Goal: Obtain resource: Obtain resource

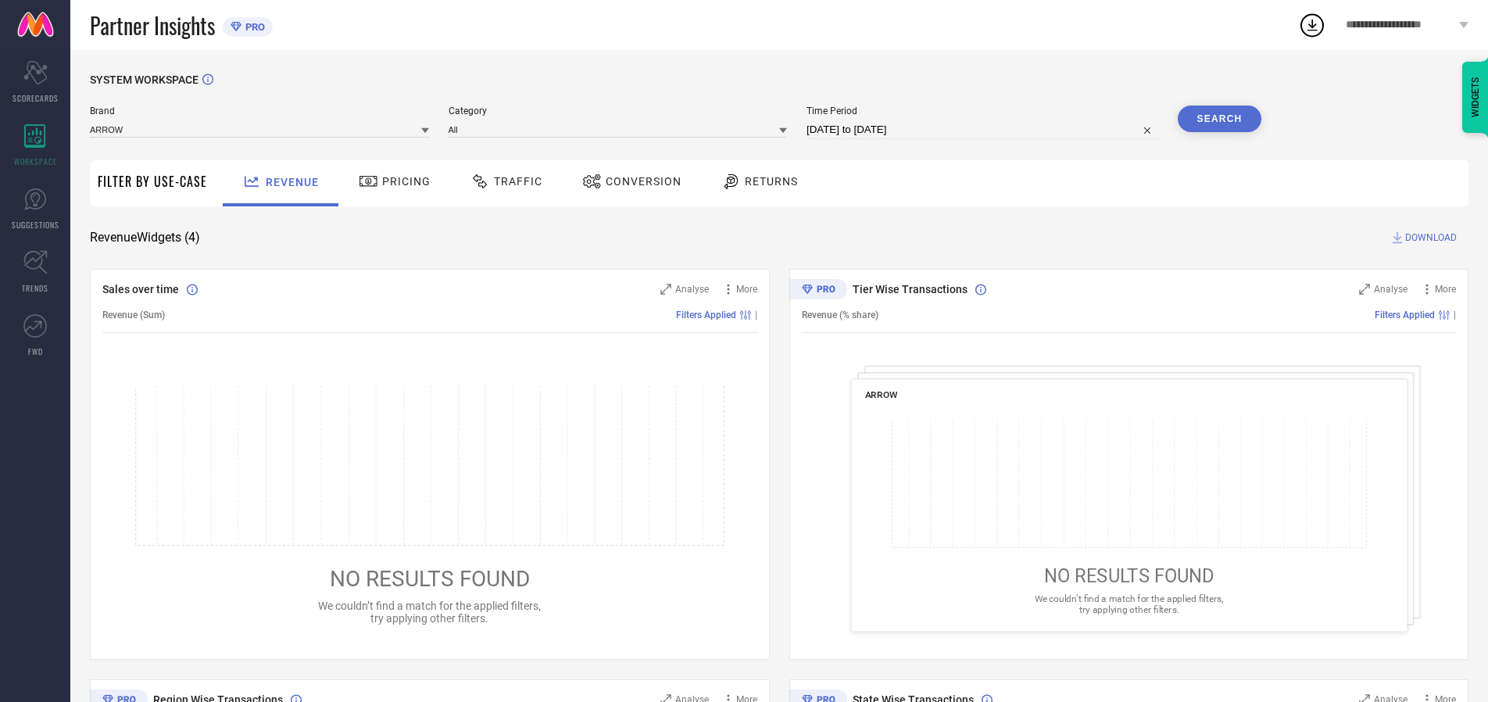
click at [502, 181] on span "Traffic" at bounding box center [518, 181] width 48 height 13
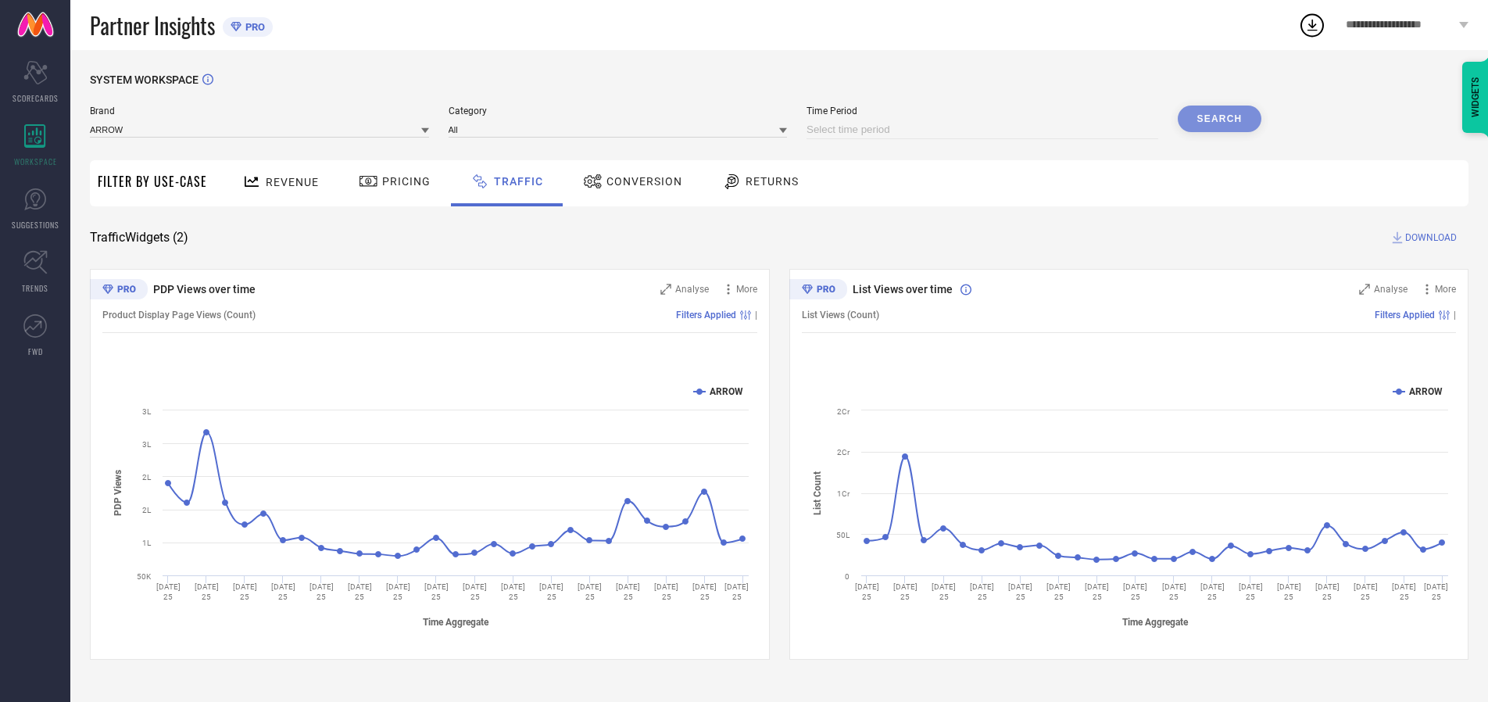
click at [984, 130] on input at bounding box center [982, 129] width 352 height 19
select select "8"
select select "2025"
select select "9"
select select "2025"
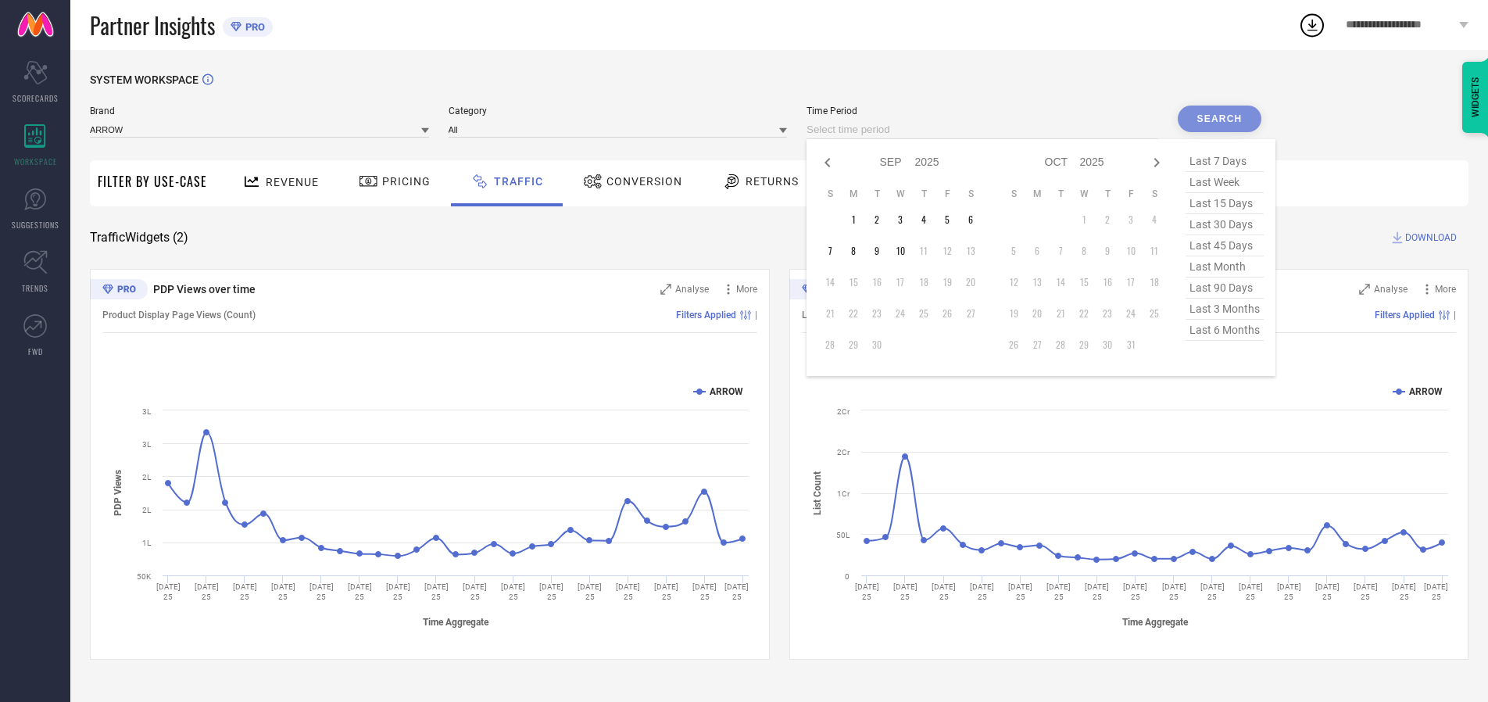
click at [905, 251] on td "10" at bounding box center [899, 250] width 23 height 23
type input "[DATE] to [DATE]"
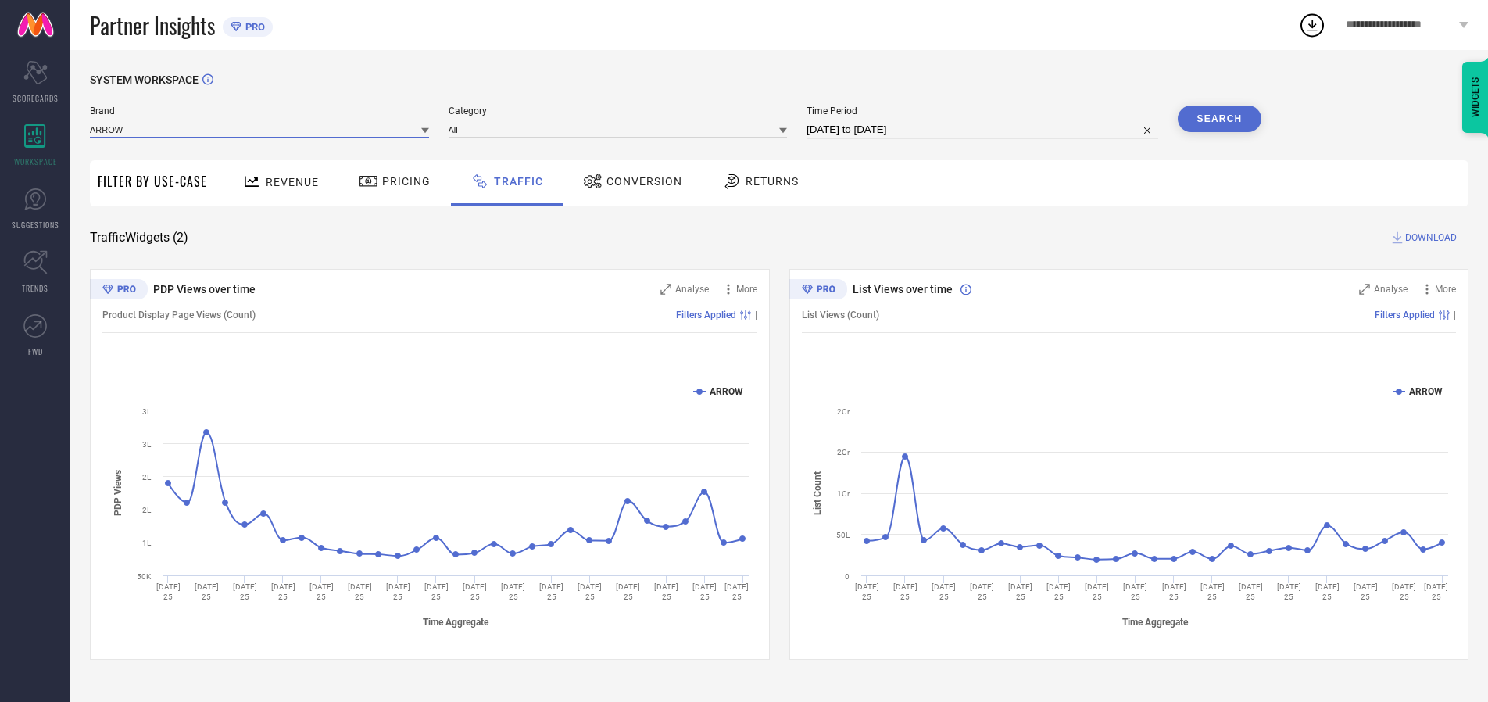
click at [260, 129] on input at bounding box center [259, 129] width 339 height 16
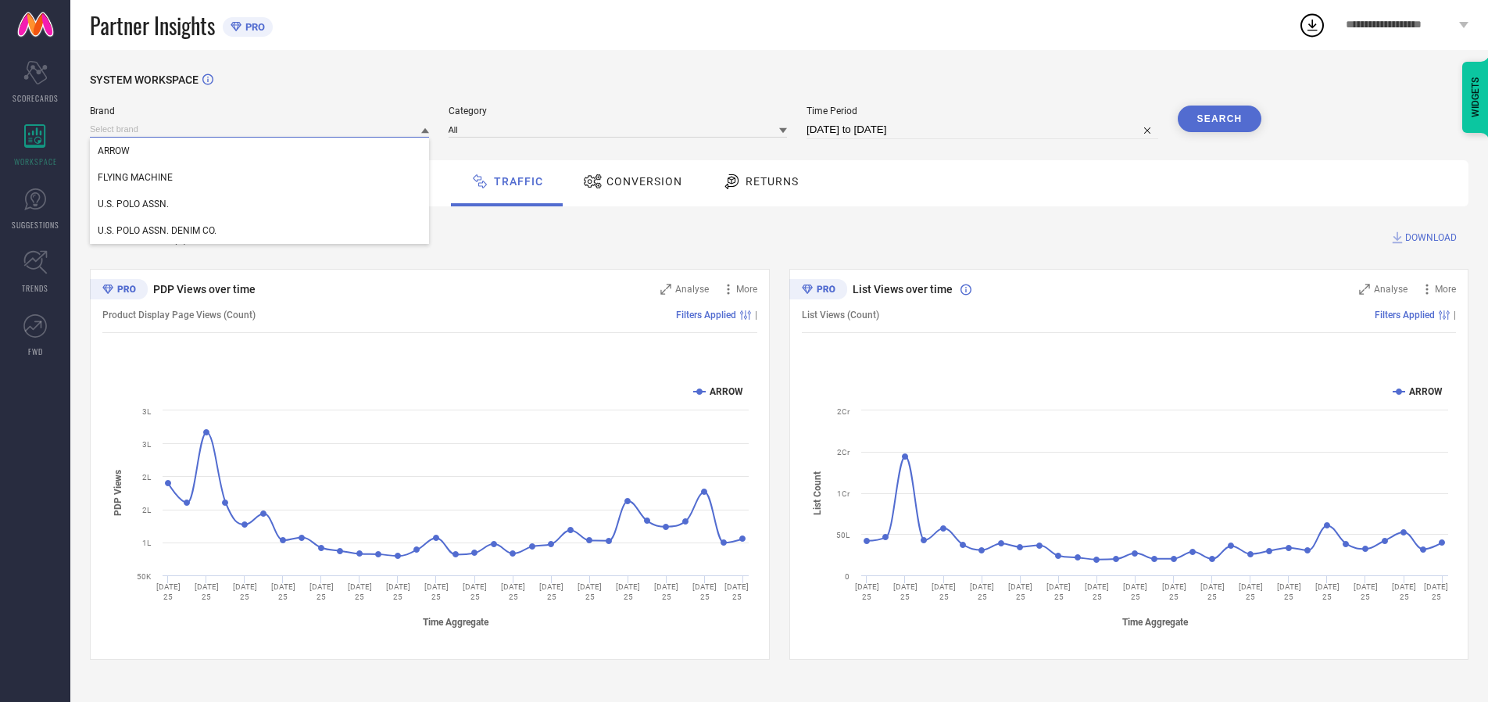
click at [260, 129] on input at bounding box center [259, 129] width 339 height 16
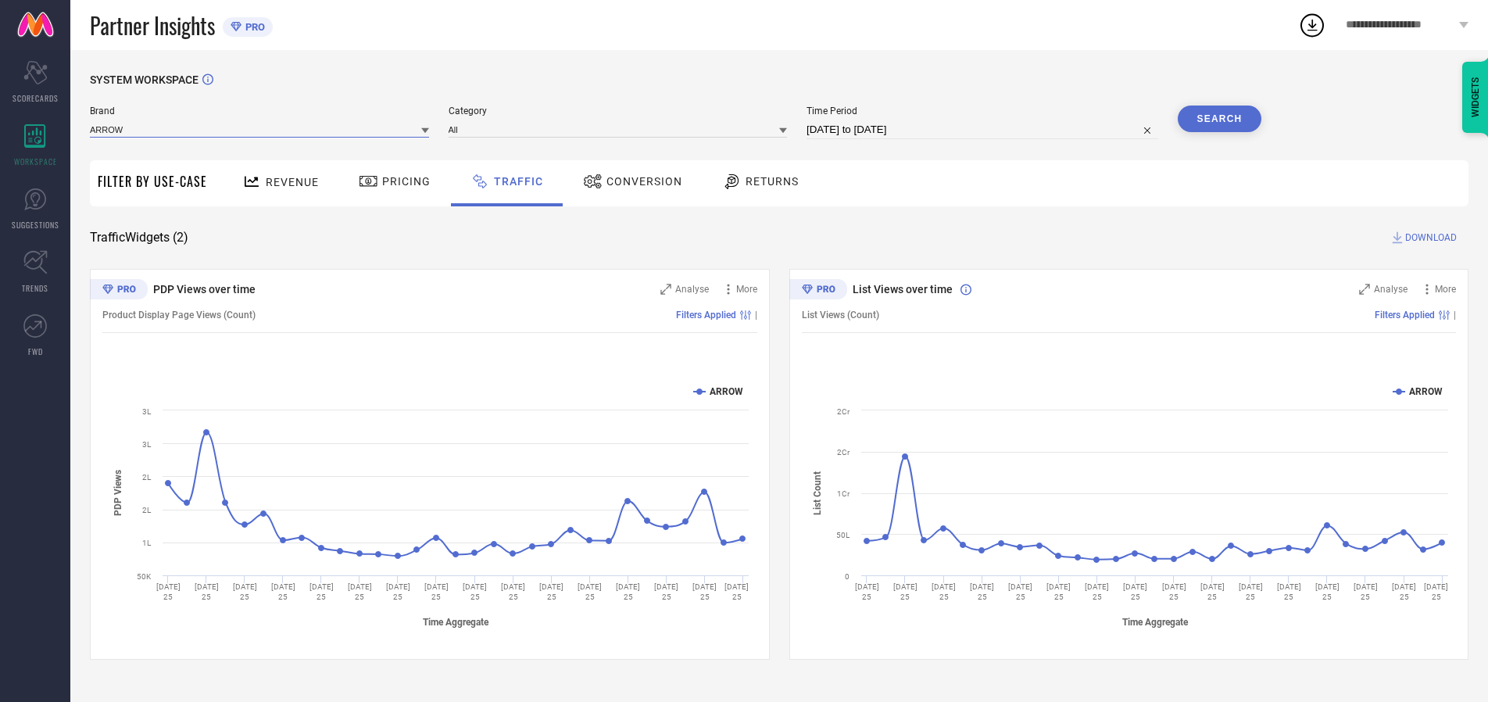
click at [260, 129] on input at bounding box center [259, 129] width 339 height 16
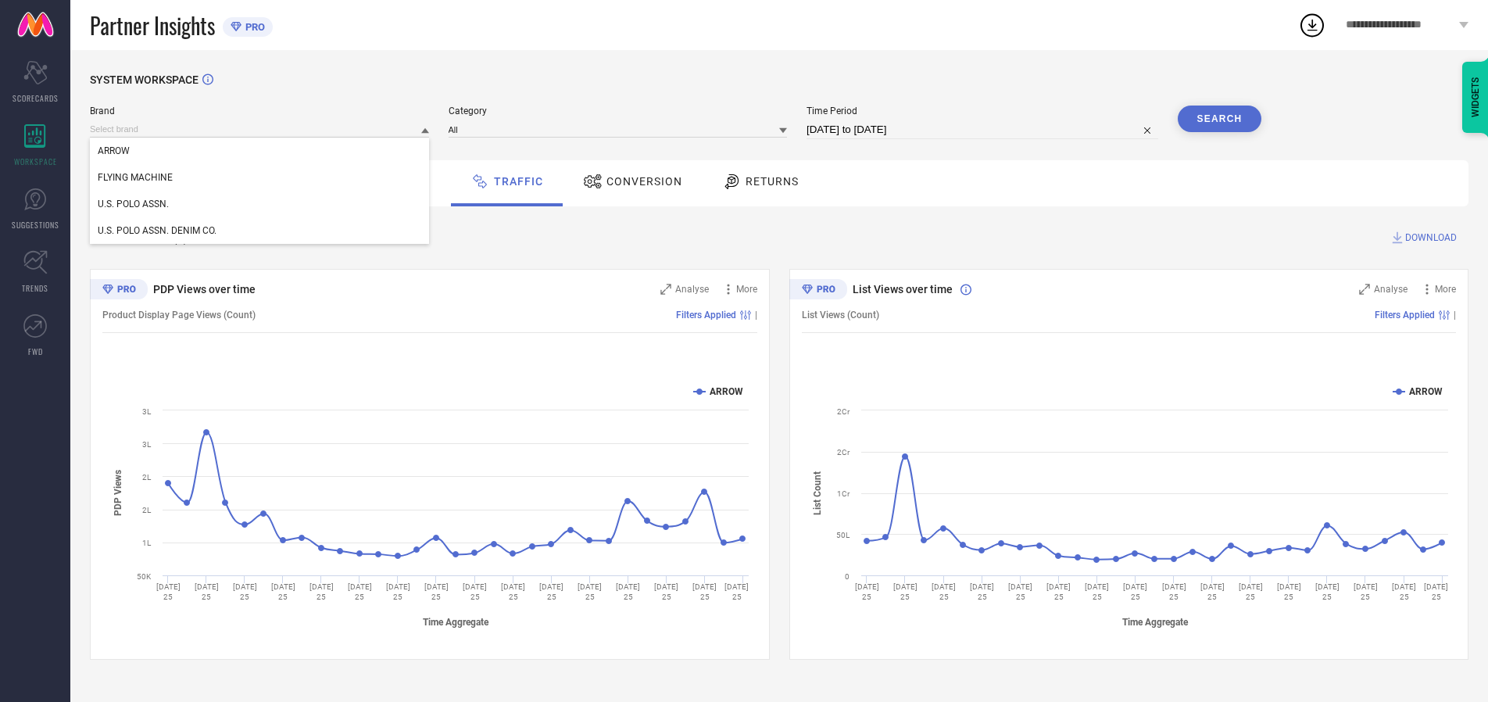
click at [260, 204] on div "U.S. POLO ASSN." at bounding box center [259, 204] width 339 height 27
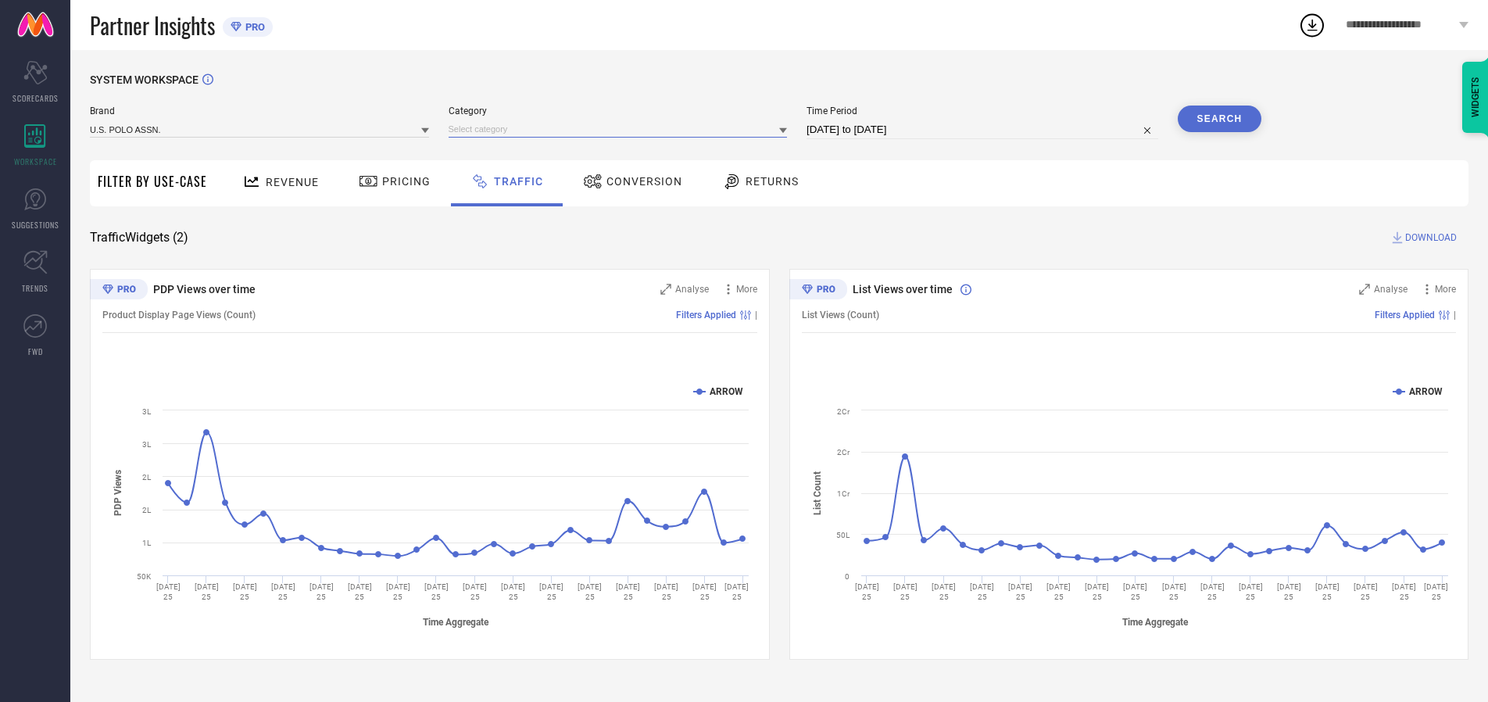
click at [621, 129] on input at bounding box center [617, 129] width 339 height 16
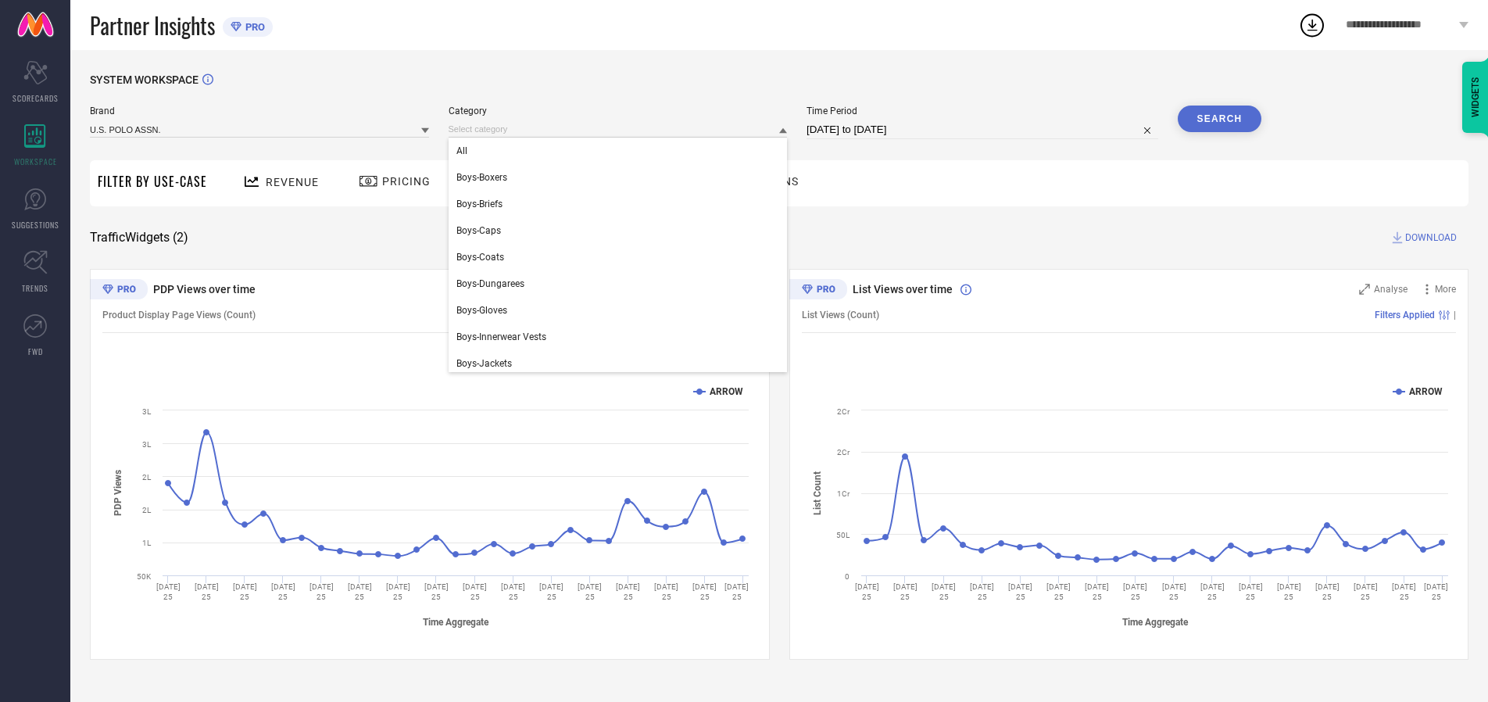
click at [621, 151] on div "All" at bounding box center [617, 151] width 339 height 27
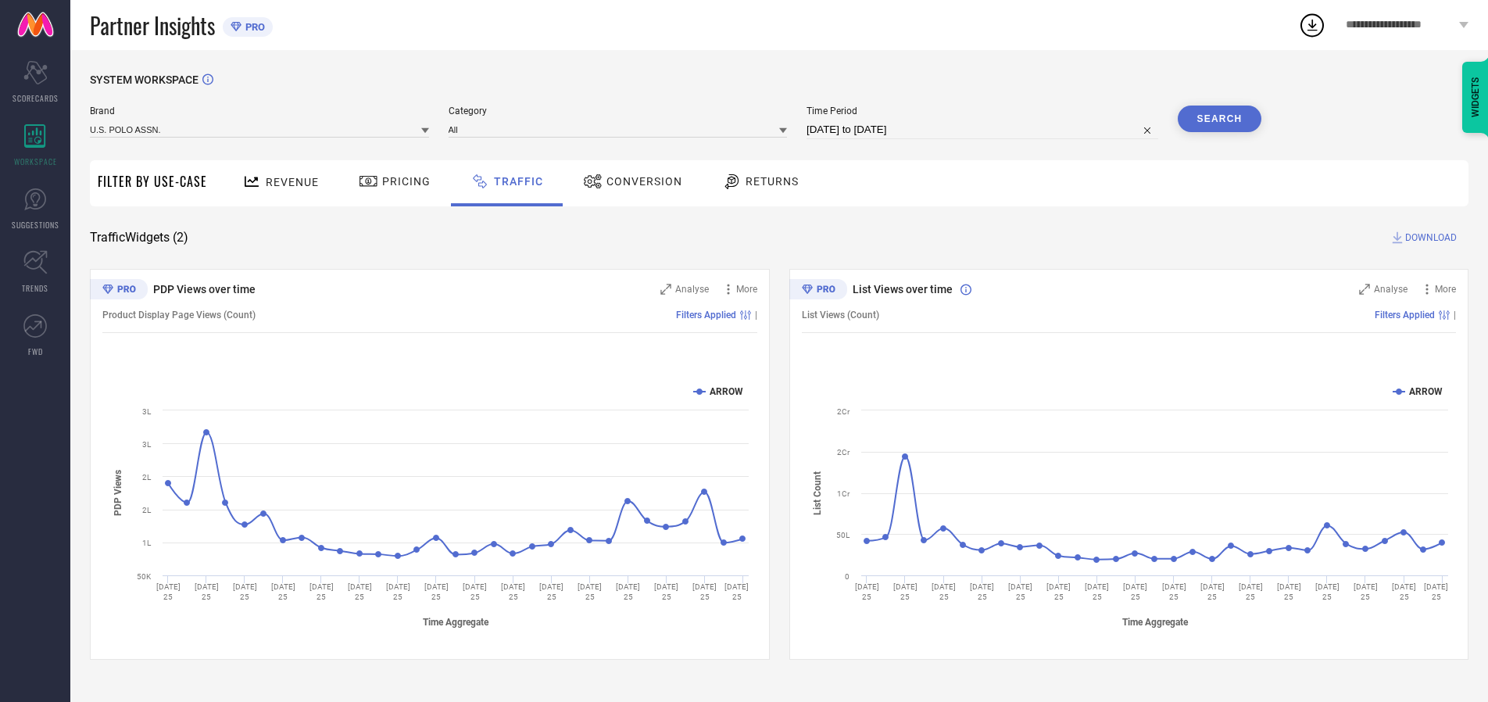
click at [1219, 119] on button "Search" at bounding box center [1219, 118] width 84 height 27
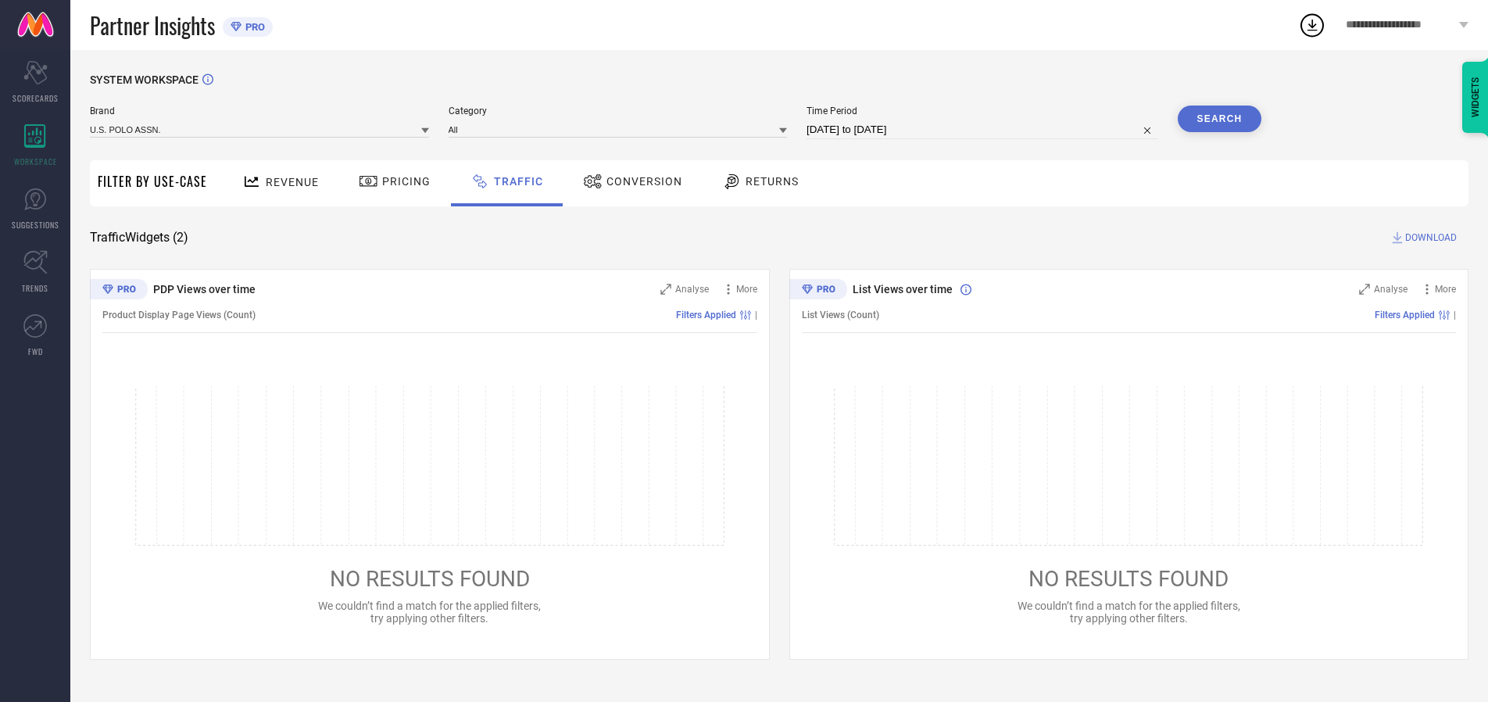
click at [1428, 238] on span "DOWNLOAD" at bounding box center [1431, 238] width 52 height 16
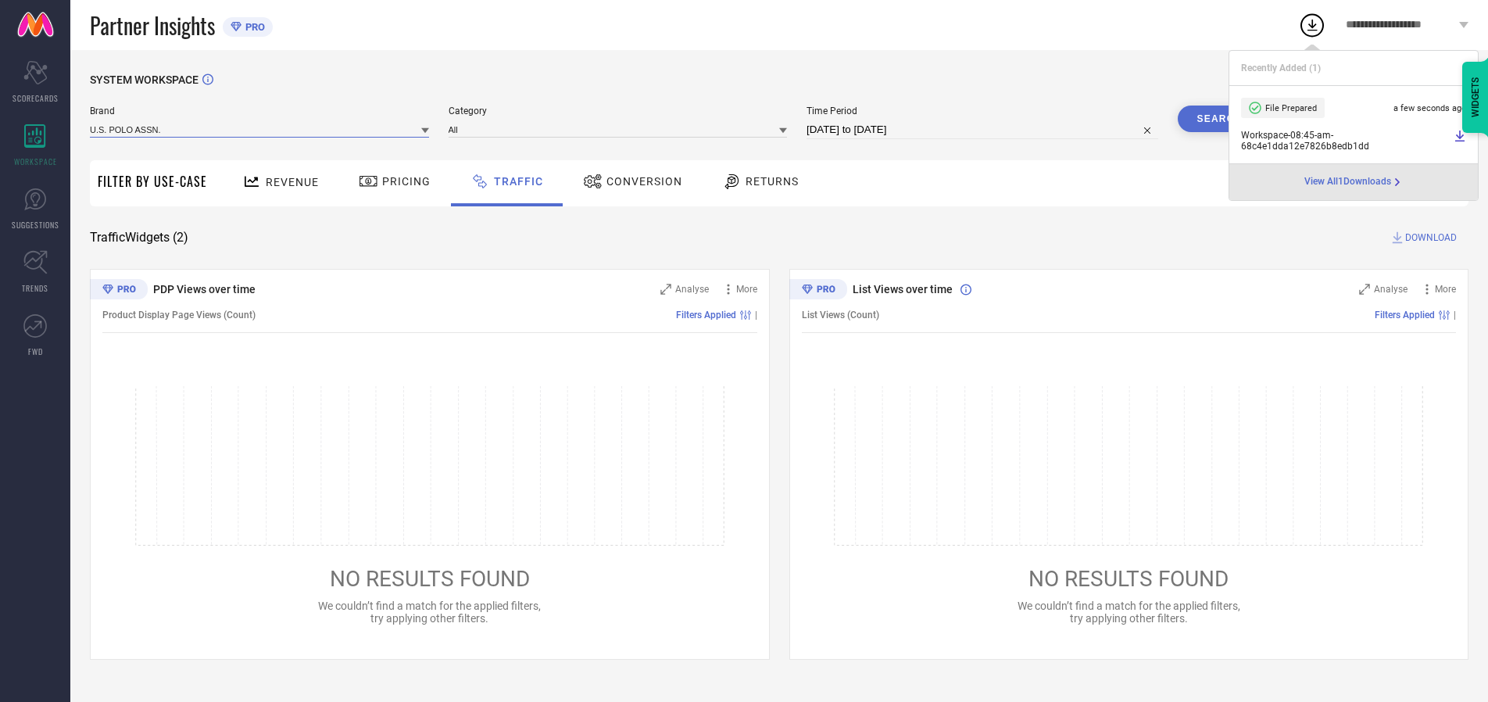
click at [260, 129] on input at bounding box center [259, 129] width 339 height 16
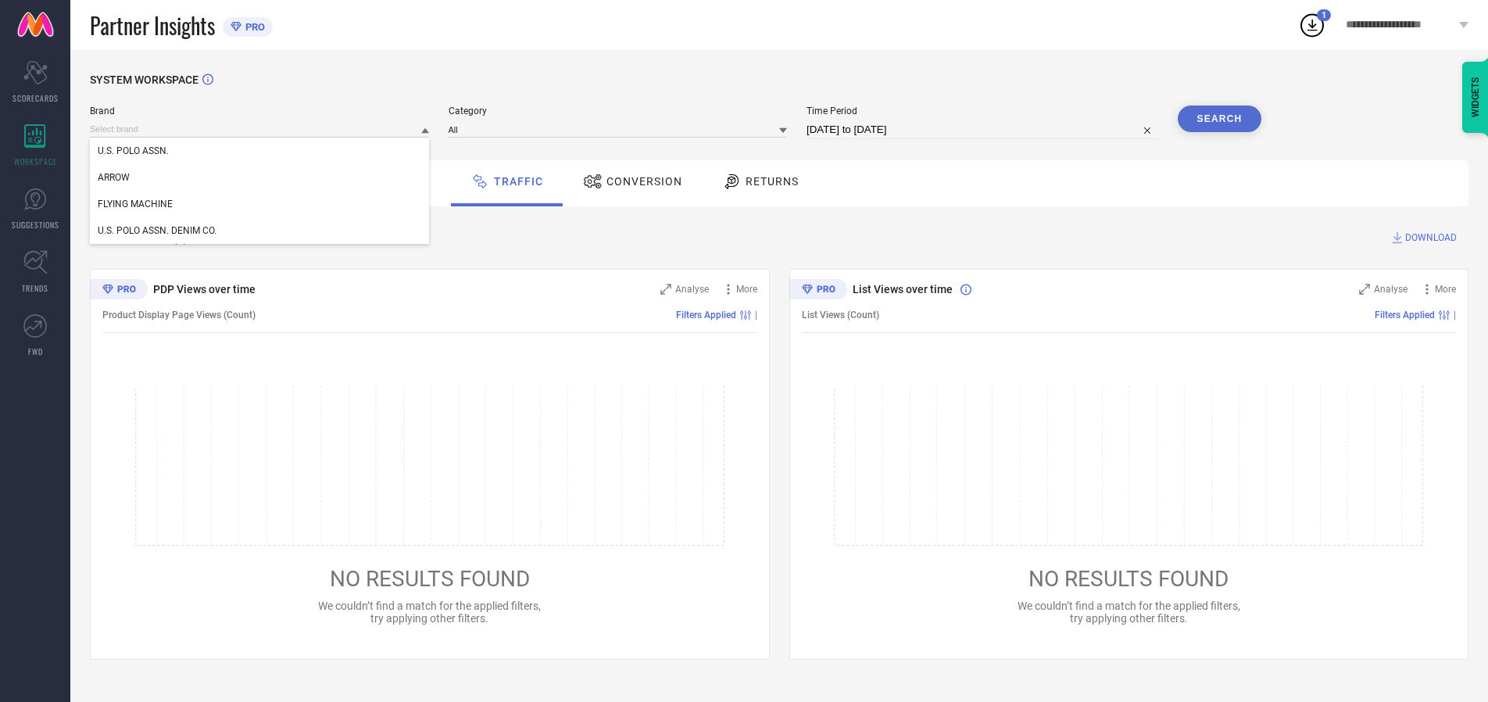
click at [260, 230] on div "U.S. POLO ASSN. DENIM CO." at bounding box center [259, 230] width 339 height 27
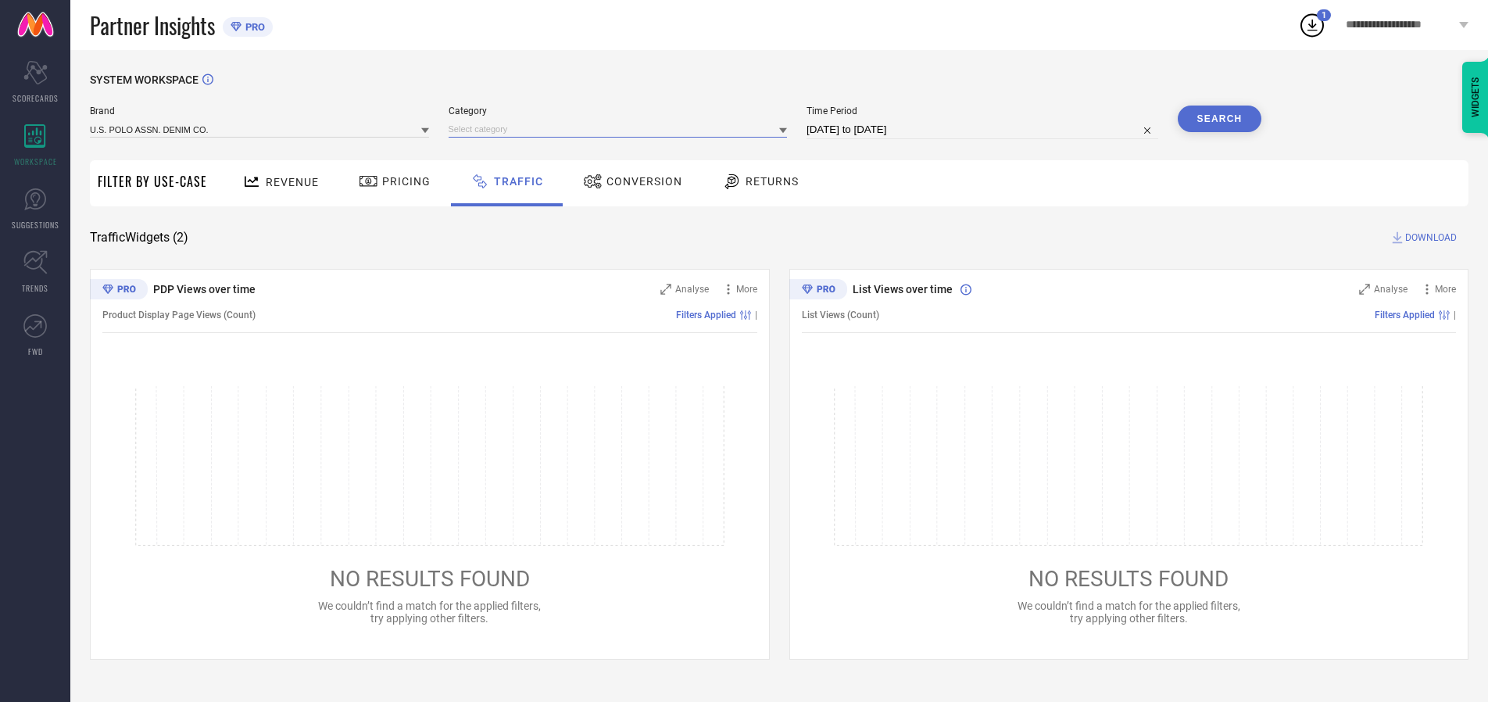
click at [621, 129] on input at bounding box center [617, 129] width 339 height 16
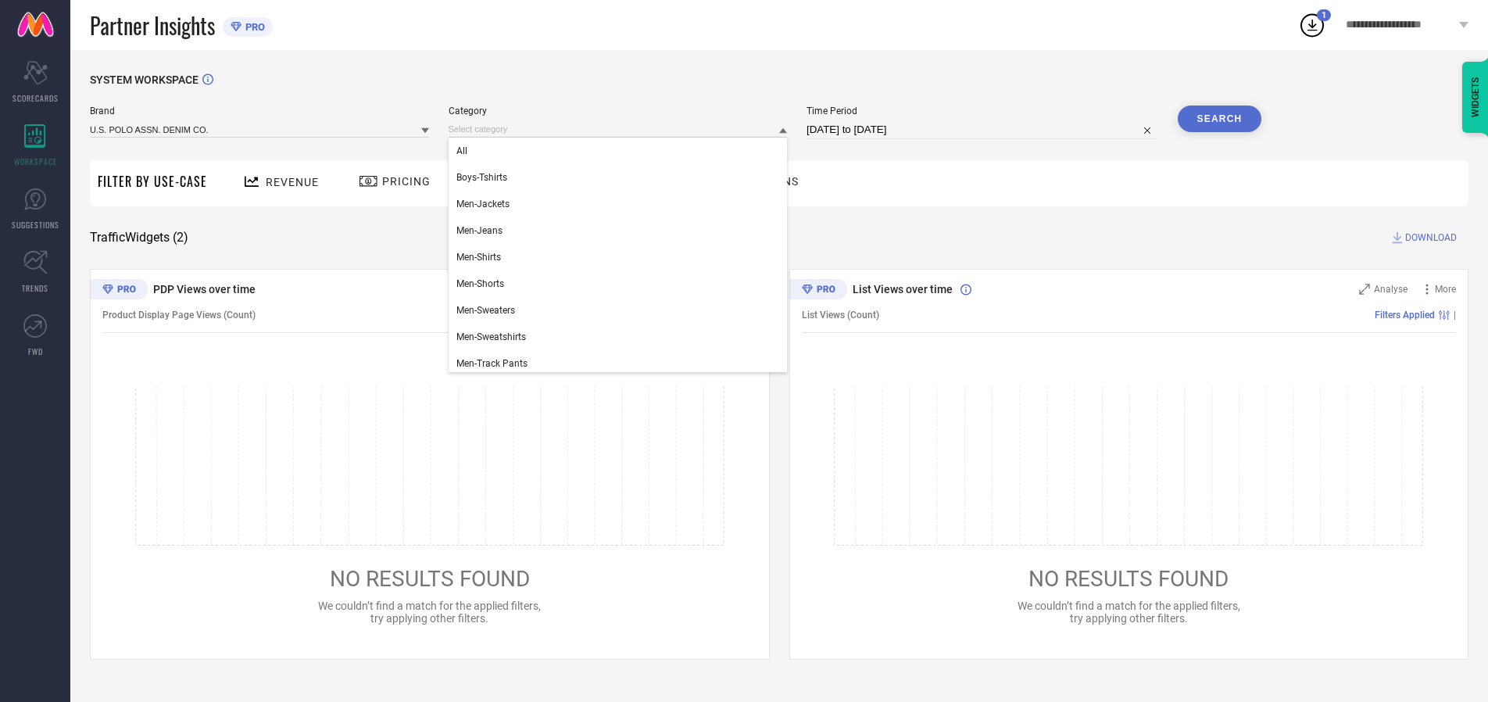
click at [621, 151] on div "All" at bounding box center [617, 151] width 339 height 27
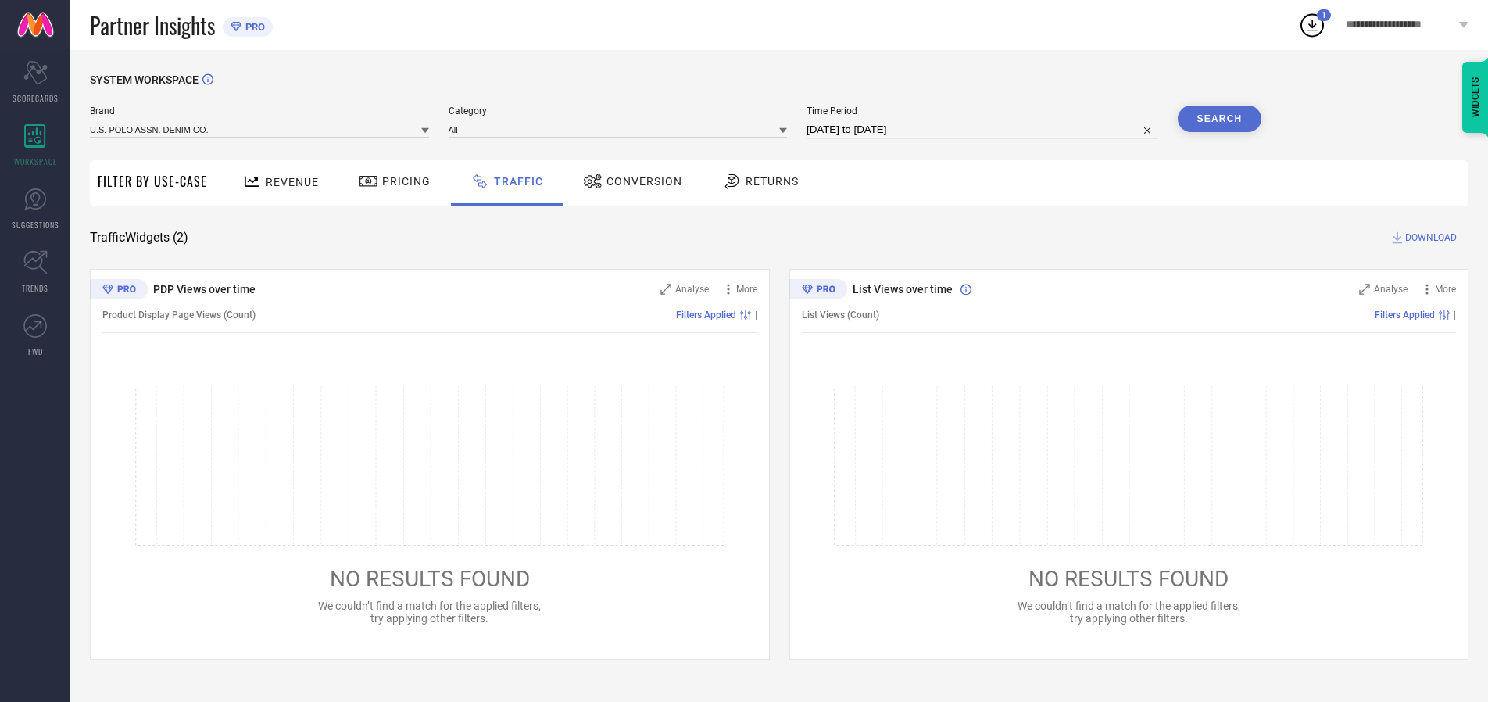
click at [1219, 119] on button "Search" at bounding box center [1219, 118] width 84 height 27
click at [1428, 238] on span "DOWNLOAD" at bounding box center [1431, 238] width 52 height 16
